Goal: Task Accomplishment & Management: Complete application form

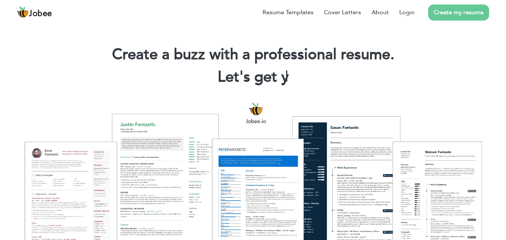
scroll to position [15, 0]
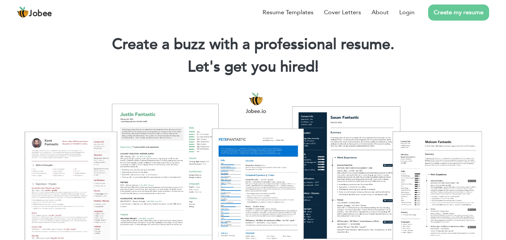
click at [454, 16] on link "Create my resume" at bounding box center [458, 12] width 61 height 16
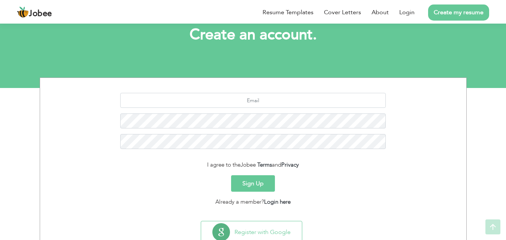
scroll to position [71, 0]
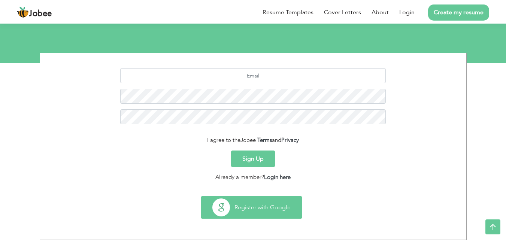
click at [255, 208] on button "Register with Google" at bounding box center [251, 208] width 101 height 22
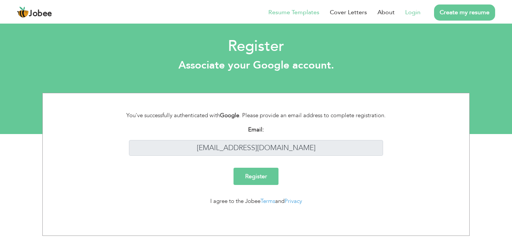
click at [287, 12] on link "Resume Templates" at bounding box center [293, 12] width 51 height 9
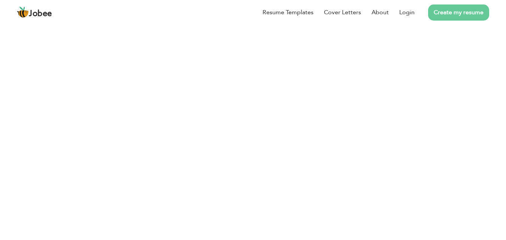
scroll to position [292, 0]
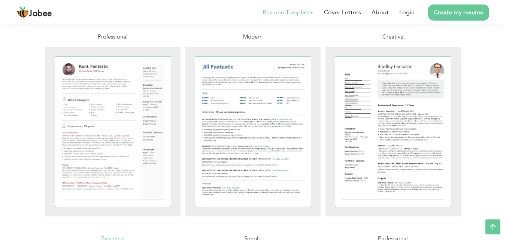
scroll to position [157, 0]
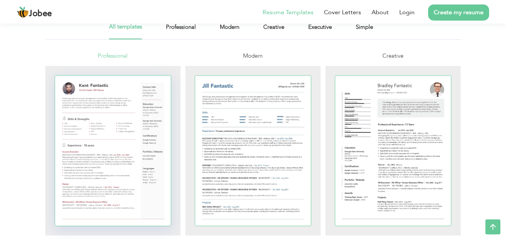
click at [114, 112] on div at bounding box center [113, 151] width 116 height 150
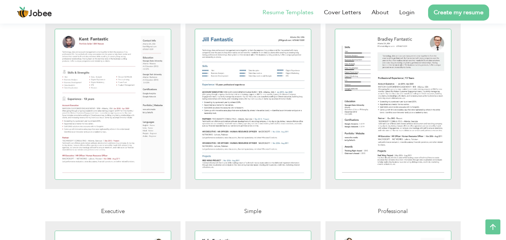
scroll to position [198, 0]
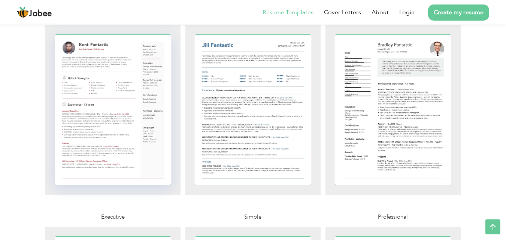
click at [150, 108] on div at bounding box center [113, 110] width 116 height 150
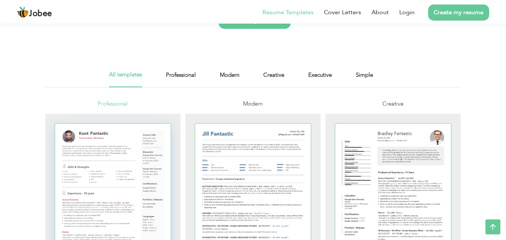
scroll to position [99, 0]
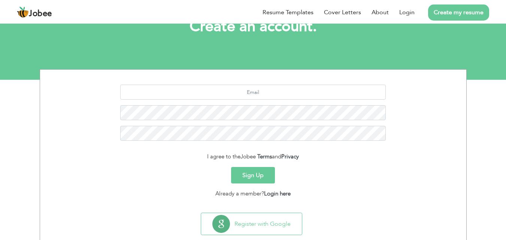
scroll to position [71, 0]
